Goal: Task Accomplishment & Management: Use online tool/utility

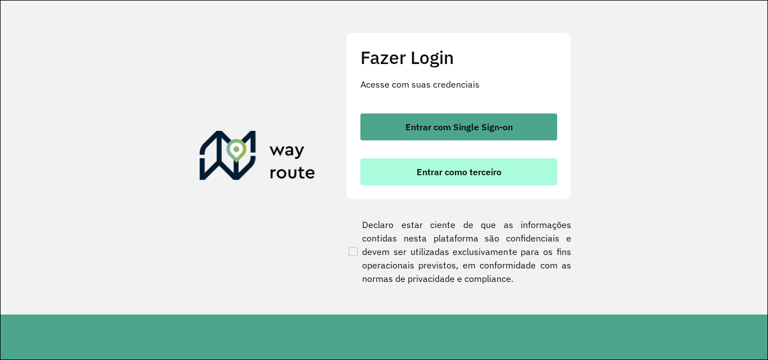
click at [462, 174] on span "Entrar como terceiro" at bounding box center [459, 172] width 85 height 9
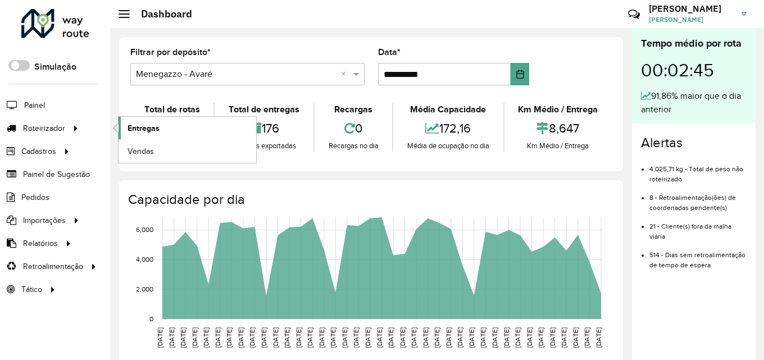
click at [129, 127] on span "Entregas" at bounding box center [144, 129] width 32 height 12
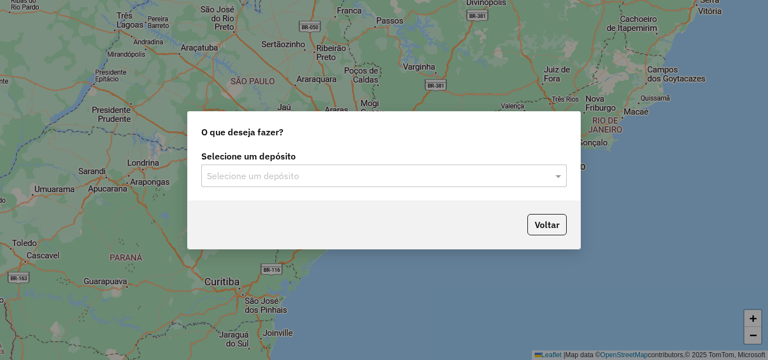
click at [419, 168] on div "Selecione um depósito" at bounding box center [383, 176] width 365 height 22
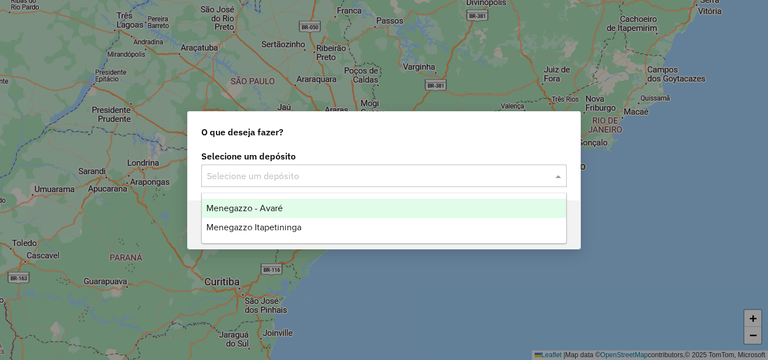
click at [271, 215] on div "Menegazzo - Avaré" at bounding box center [384, 208] width 364 height 19
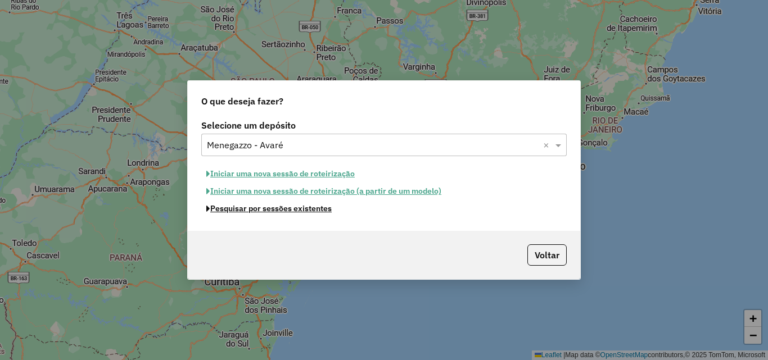
click at [275, 211] on button "Pesquisar por sessões existentes" at bounding box center [268, 208] width 135 height 17
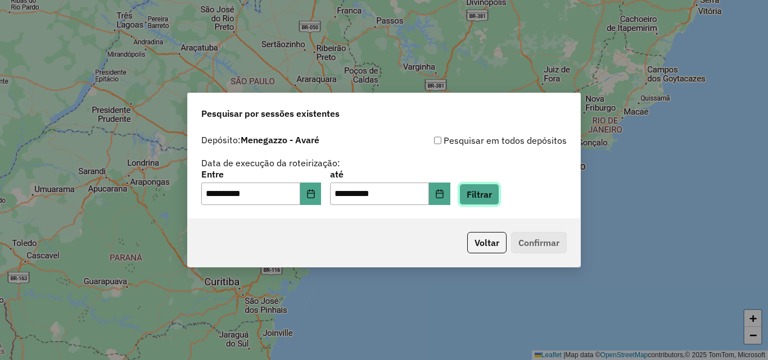
click at [499, 191] on button "Filtrar" at bounding box center [479, 194] width 40 height 21
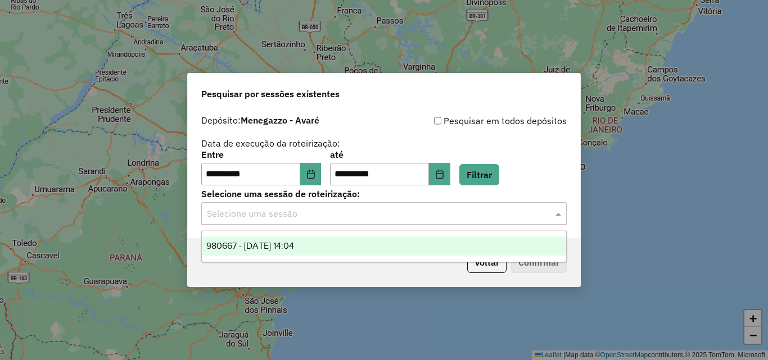
click at [334, 215] on input "text" at bounding box center [373, 213] width 332 height 13
click at [325, 245] on div "980667 - 18/08/2025 14:04" at bounding box center [384, 246] width 364 height 19
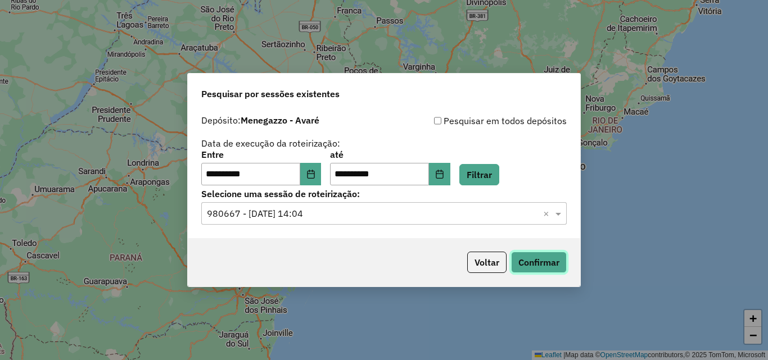
click at [555, 266] on button "Confirmar" at bounding box center [539, 262] width 56 height 21
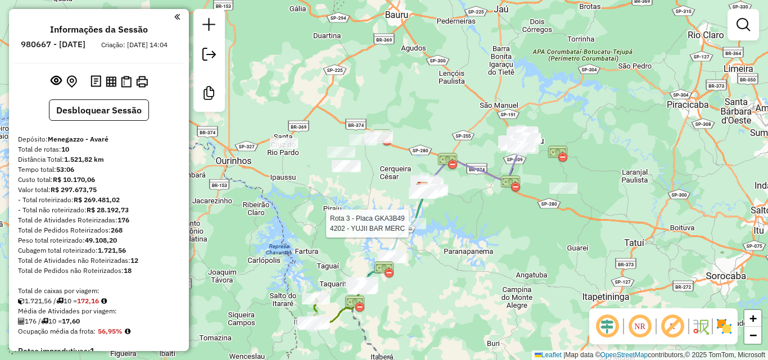
select select "**********"
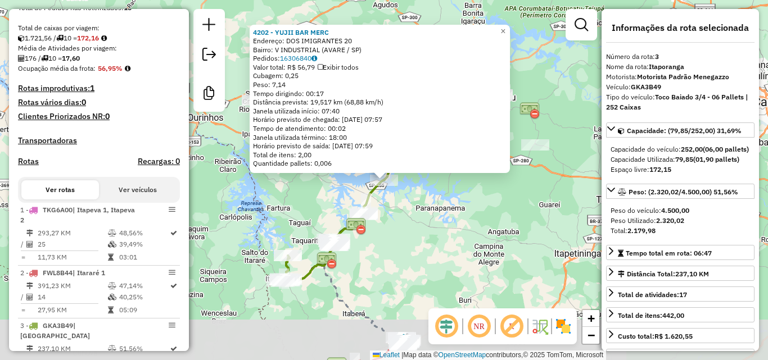
scroll to position [583, 0]
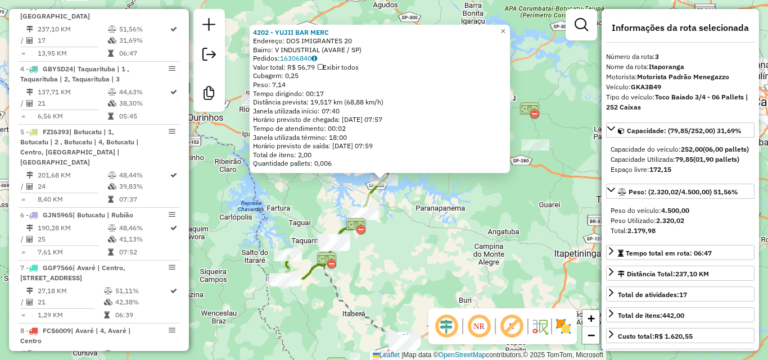
click at [484, 228] on div "4202 - YUJII BAR MERC Endereço: DOS IMIGRANTES 20 Bairro: V INDUSTRIAL (AVARE /…" at bounding box center [384, 180] width 768 height 360
click at [479, 251] on div "4202 - YUJII BAR MERC Endereço: DOS IMIGRANTES 20 Bairro: V INDUSTRIAL (AVARE /…" at bounding box center [384, 180] width 768 height 360
